Goal: Transaction & Acquisition: Obtain resource

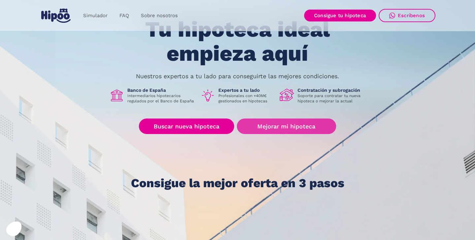
scroll to position [51, 0]
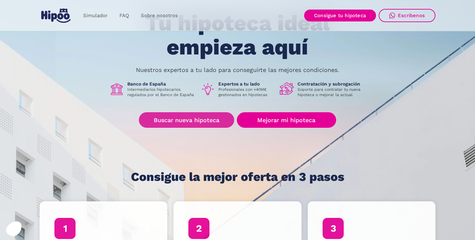
click at [217, 126] on link "Buscar nueva hipoteca" at bounding box center [186, 120] width 95 height 16
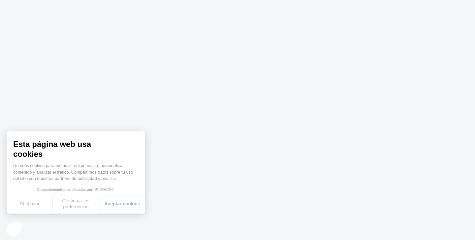
click at [171, 175] on body at bounding box center [237, 120] width 475 height 240
click at [118, 199] on button "Aceptar cookies" at bounding box center [122, 203] width 46 height 19
